Goal: Check status: Check status

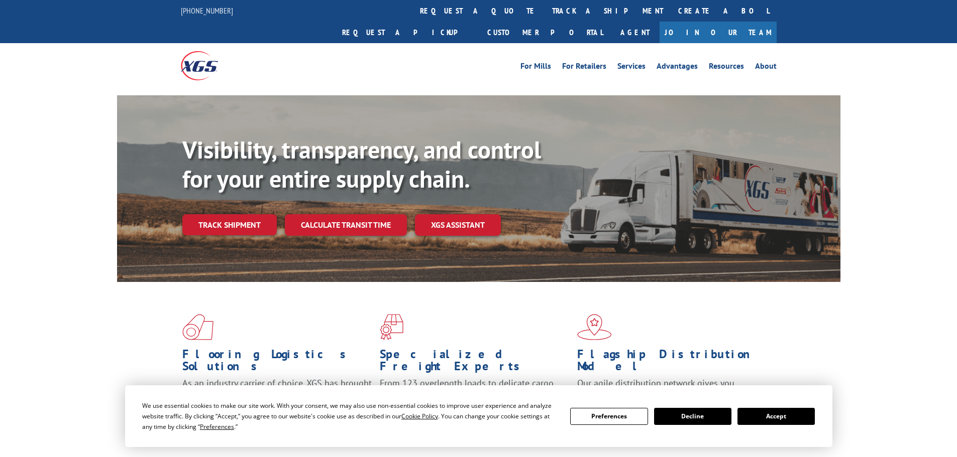
click at [197, 191] on div "Visibility, transparency, and control for your entire supply chain. Track shipm…" at bounding box center [511, 206] width 658 height 140
click at [236, 214] on link "Track shipment" at bounding box center [229, 224] width 94 height 21
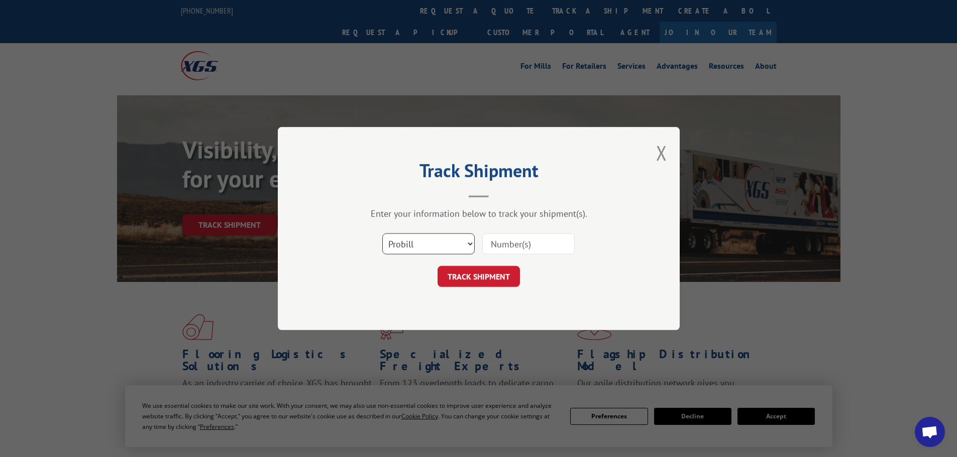
click at [417, 248] on select "Select category... Probill BOL PO" at bounding box center [428, 243] width 92 height 21
select select "po"
click at [382, 233] on select "Select category... Probill BOL PO" at bounding box center [428, 243] width 92 height 21
click at [520, 235] on input at bounding box center [528, 243] width 92 height 21
paste input "6026574"
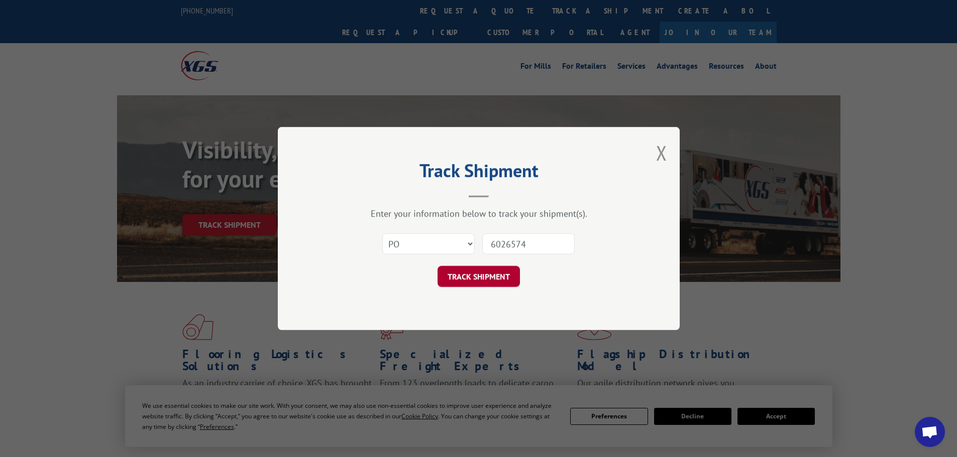
type input "6026574"
click at [479, 279] on button "TRACK SHIPMENT" at bounding box center [478, 276] width 82 height 21
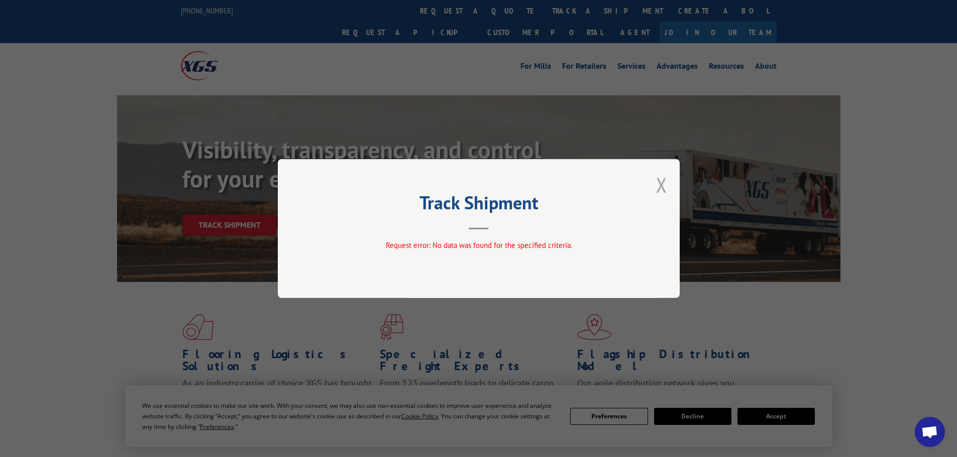
click at [666, 182] on button "Close modal" at bounding box center [661, 185] width 11 height 27
